Goal: Information Seeking & Learning: Learn about a topic

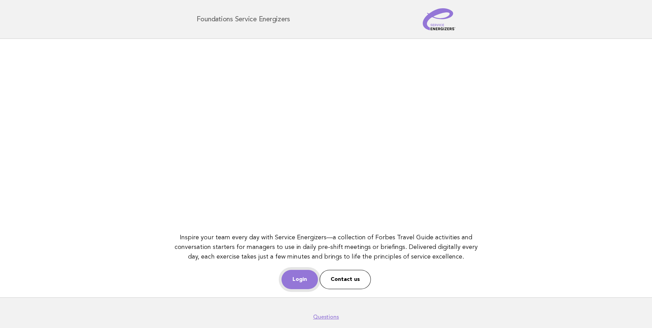
click at [298, 282] on link "Login" at bounding box center [300, 279] width 36 height 19
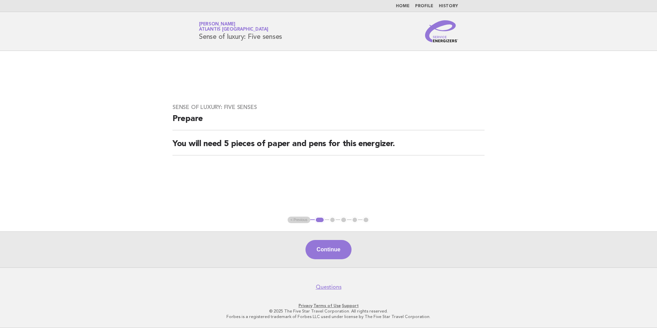
click at [408, 4] on link "Home" at bounding box center [403, 6] width 14 height 4
click at [397, 61] on main "Sense of luxury: Five senses Prepare You will need 5 pieces of paper and pens f…" at bounding box center [328, 159] width 657 height 217
click at [404, 6] on link "Home" at bounding box center [403, 6] width 14 height 4
click at [403, 3] on nav "Home Profile History" at bounding box center [328, 6] width 657 height 12
click at [409, 5] on link "Home" at bounding box center [403, 6] width 14 height 4
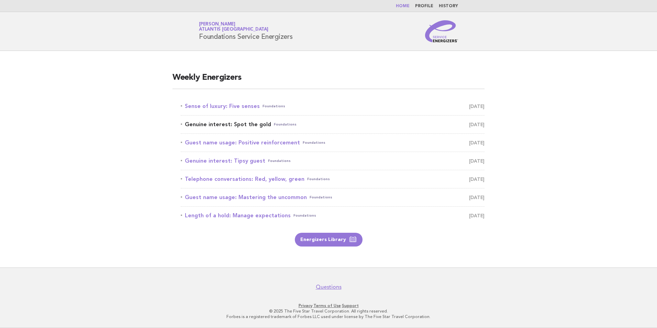
click at [469, 124] on span "[DATE]" at bounding box center [476, 125] width 15 height 10
click at [252, 127] on link "Genuine interest: Spot the gold Foundations [DATE]" at bounding box center [333, 125] width 304 height 10
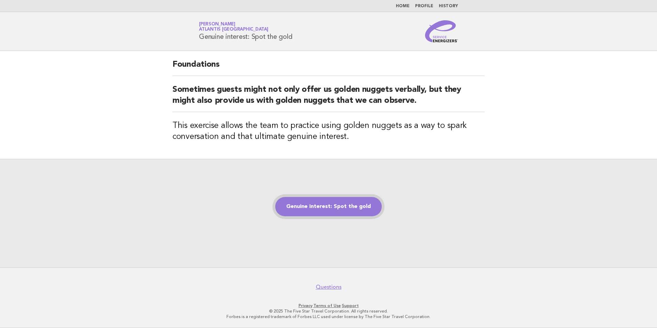
click at [316, 205] on link "Genuine interest: Spot the gold" at bounding box center [328, 206] width 107 height 19
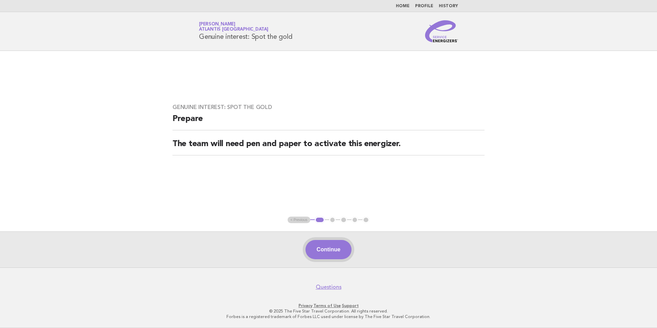
click at [329, 245] on button "Continue" at bounding box center [329, 249] width 46 height 19
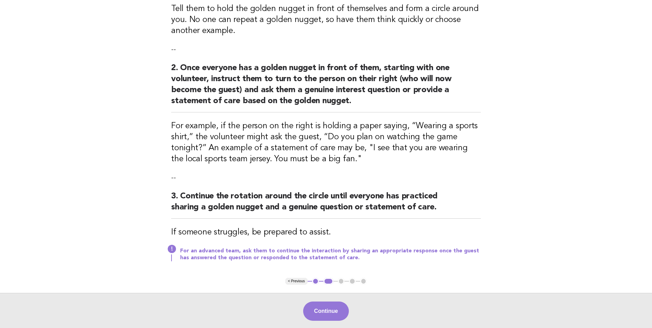
scroll to position [172, 0]
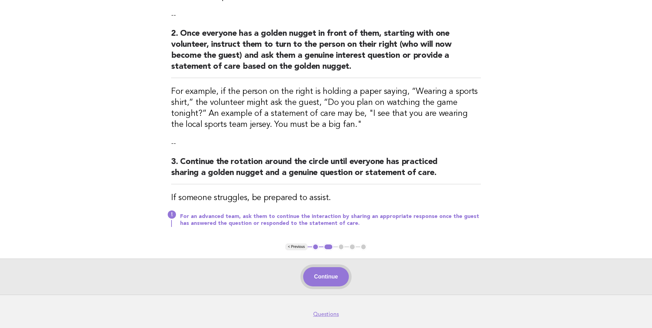
click at [337, 282] on button "Continue" at bounding box center [326, 276] width 46 height 19
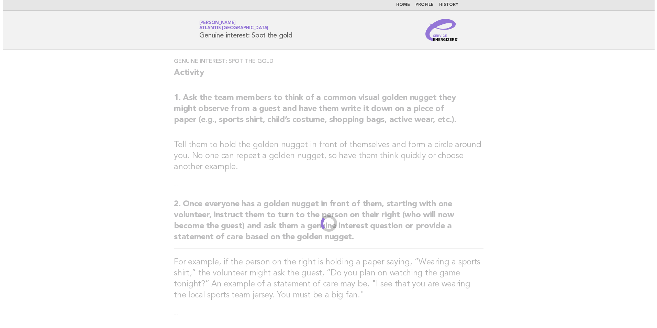
scroll to position [0, 0]
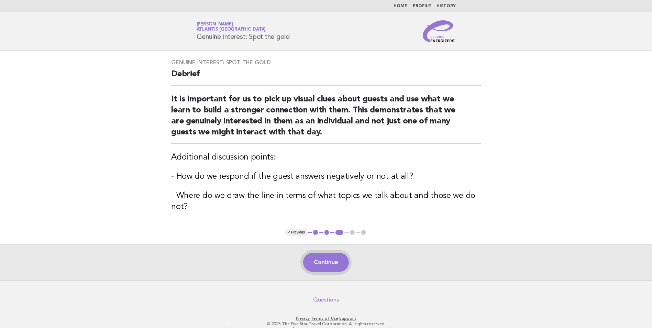
click at [329, 270] on button "Continue" at bounding box center [326, 262] width 46 height 19
